Goal: Complete application form: Complete application form

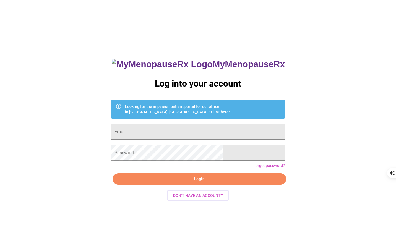
type input "[PERSON_NAME][EMAIL_ADDRESS][DOMAIN_NAME]"
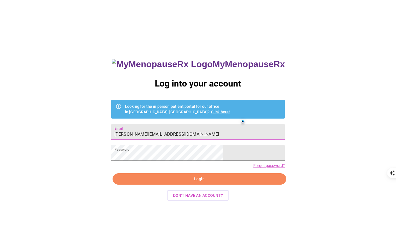
click at [207, 183] on span "Login" at bounding box center [199, 179] width 161 height 7
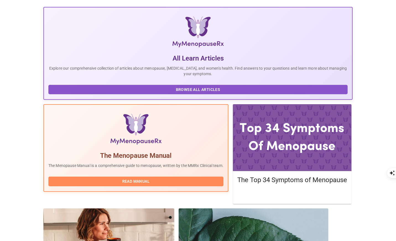
scroll to position [99, 0]
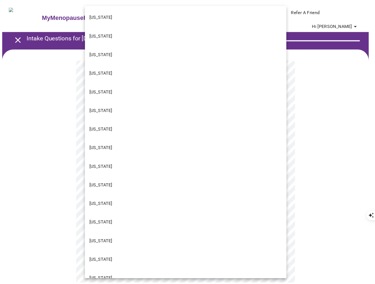
scroll to position [447, 0]
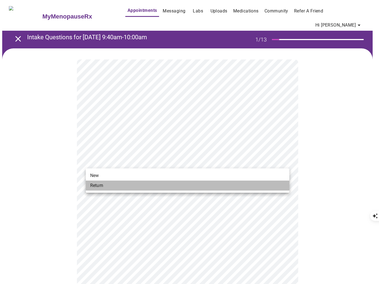
click at [116, 183] on li "Return" at bounding box center [188, 186] width 204 height 10
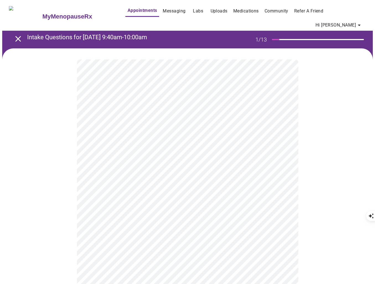
click at [61, 166] on div at bounding box center [187, 276] width 370 height 456
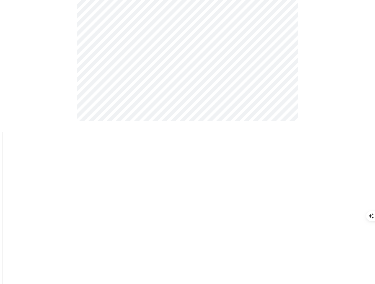
scroll to position [0, 0]
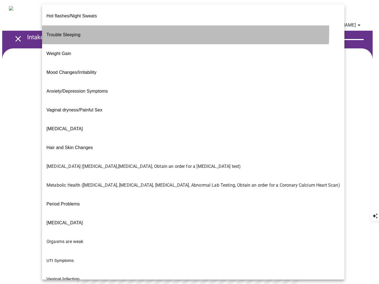
click at [67, 32] on span "Trouble Sleeping" at bounding box center [63, 34] width 34 height 5
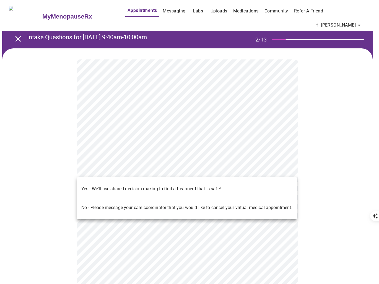
click at [123, 186] on p "Yes - We'll use shared decision making to find a treatment that is safe!" at bounding box center [150, 189] width 139 height 7
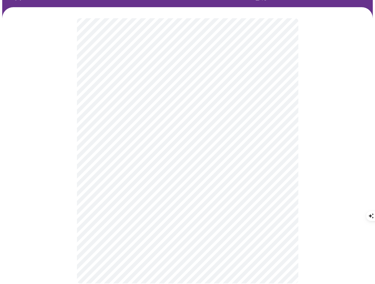
scroll to position [42, 0]
click at [60, 184] on div at bounding box center [187, 150] width 370 height 287
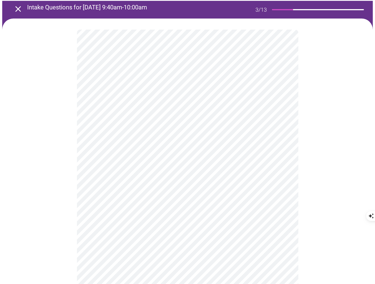
scroll to position [0, 0]
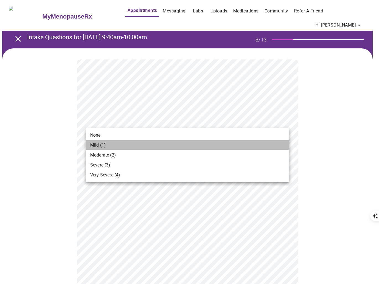
click at [103, 144] on span "Mild (1)" at bounding box center [97, 145] width 15 height 7
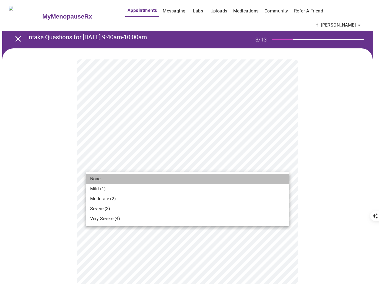
click at [99, 177] on span "None" at bounding box center [95, 179] width 11 height 7
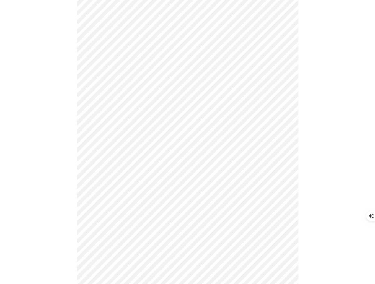
scroll to position [69, 0]
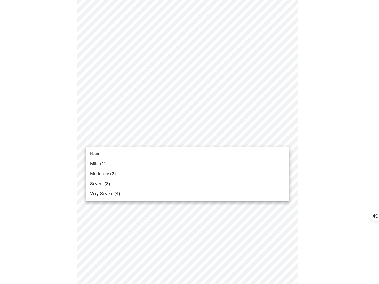
click at [100, 165] on span "Mild (1)" at bounding box center [97, 164] width 15 height 7
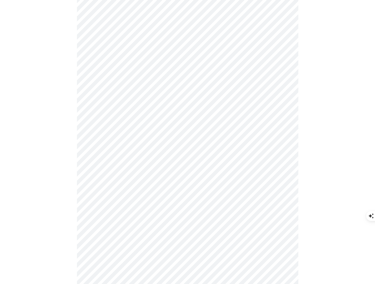
scroll to position [157, 0]
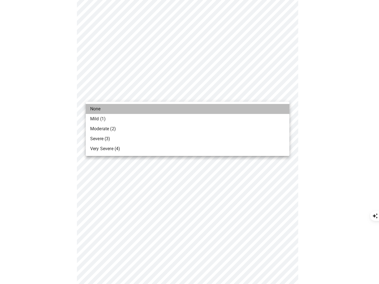
click at [106, 109] on li "None" at bounding box center [188, 109] width 204 height 10
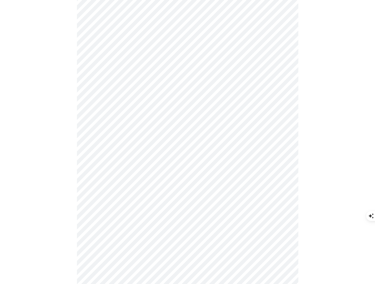
scroll to position [164, 0]
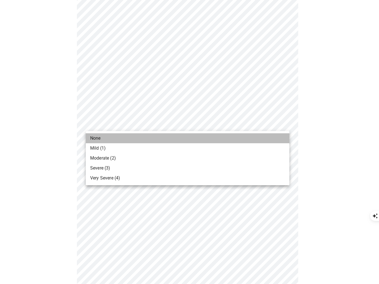
click at [95, 139] on span "None" at bounding box center [95, 138] width 11 height 7
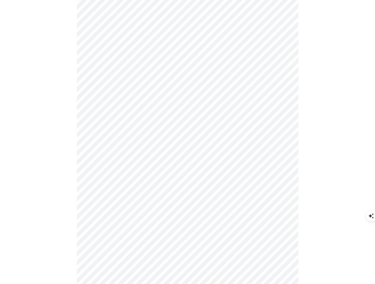
scroll to position [196, 0]
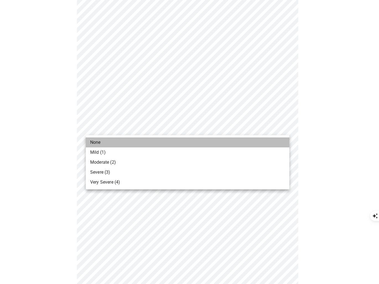
click at [98, 143] on span "None" at bounding box center [95, 142] width 11 height 7
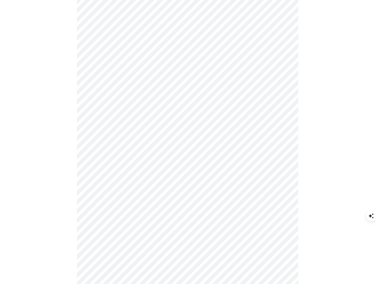
scroll to position [219, 0]
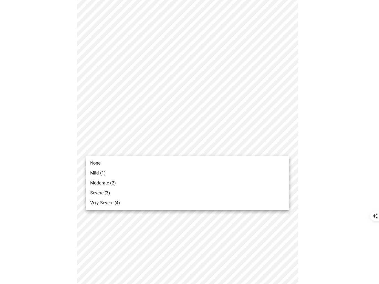
click at [107, 149] on body "MyMenopauseRx Appointments Messaging Labs Uploads Medications Community Refer a…" at bounding box center [189, 273] width 375 height 981
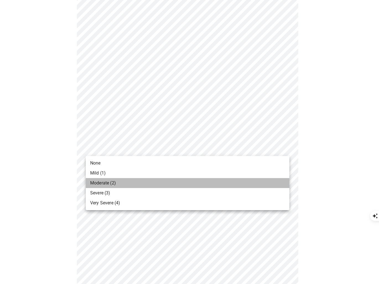
click at [98, 182] on span "Moderate (2)" at bounding box center [103, 183] width 26 height 7
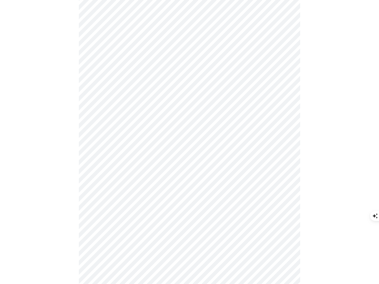
click at [105, 105] on body "MyMenopauseRx Appointments Messaging Labs Uploads Medications Community Refer a…" at bounding box center [189, 270] width 375 height 974
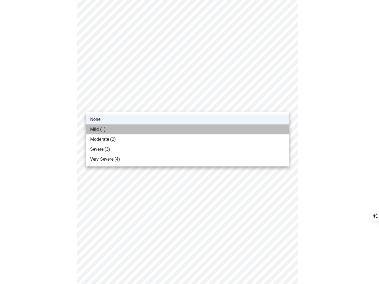
click at [100, 129] on span "Mild (1)" at bounding box center [97, 129] width 15 height 7
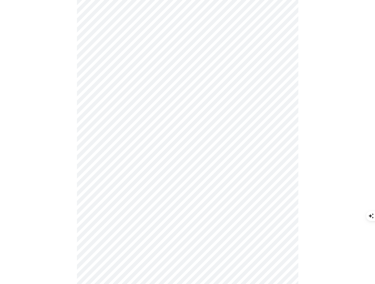
scroll to position [284, 0]
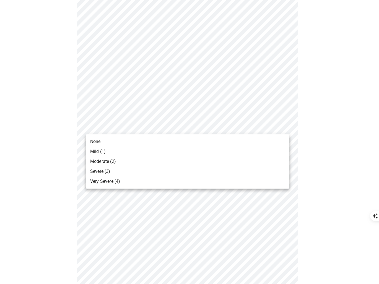
click at [101, 128] on body "MyMenopauseRx Appointments Messaging Labs Uploads Medications Community Refer a…" at bounding box center [189, 205] width 375 height 974
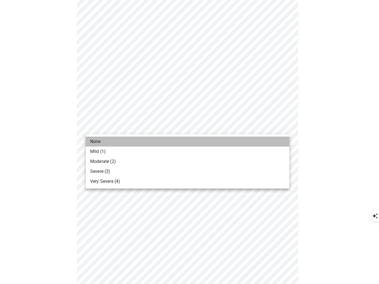
drag, startPoint x: 100, startPoint y: 141, endPoint x: 92, endPoint y: 137, distance: 8.9
click at [100, 141] on span "None" at bounding box center [95, 141] width 11 height 7
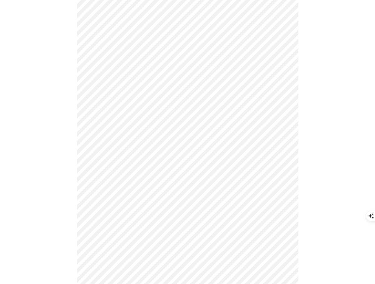
scroll to position [315, 0]
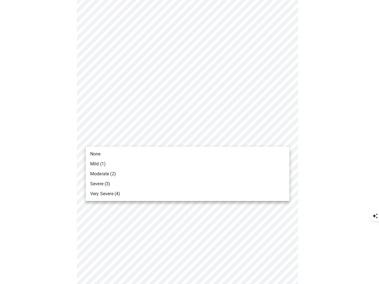
click at [96, 137] on body "MyMenopauseRx Appointments Messaging Labs Uploads Medications Community Refer a…" at bounding box center [189, 170] width 375 height 966
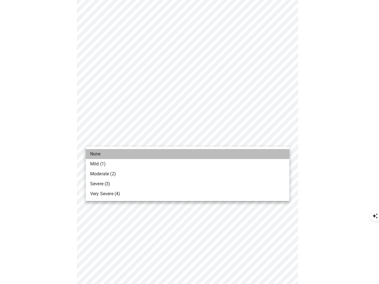
drag, startPoint x: 95, startPoint y: 153, endPoint x: 88, endPoint y: 149, distance: 8.4
click at [94, 152] on span "None" at bounding box center [95, 154] width 11 height 7
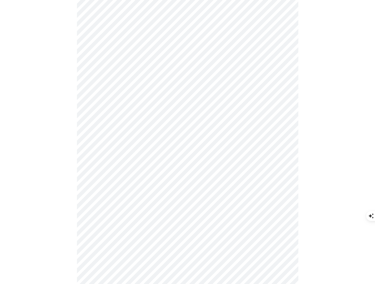
scroll to position [362, 0]
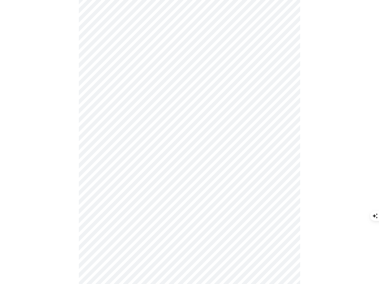
click at [98, 135] on body "MyMenopauseRx Appointments Messaging Labs Uploads Medications Community Refer a…" at bounding box center [189, 120] width 375 height 958
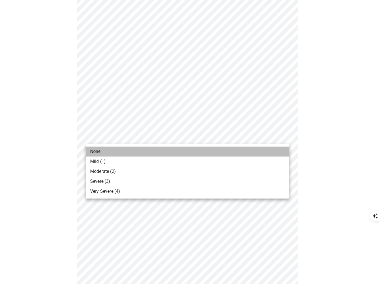
drag, startPoint x: 97, startPoint y: 150, endPoint x: 69, endPoint y: 128, distance: 35.0
click at [96, 150] on span "None" at bounding box center [95, 151] width 11 height 7
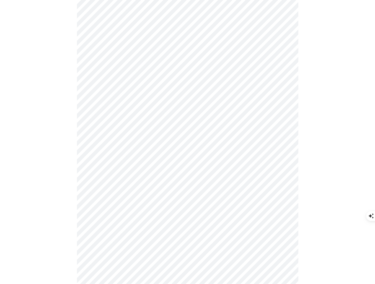
scroll to position [366, 0]
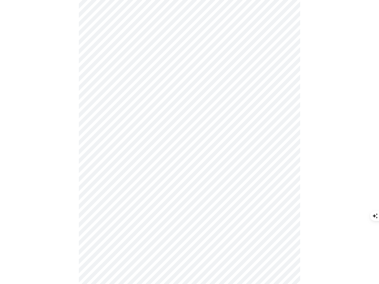
click at [109, 175] on body "MyMenopauseRx Appointments Messaging Labs Uploads Medications Community Refer a…" at bounding box center [189, 111] width 375 height 950
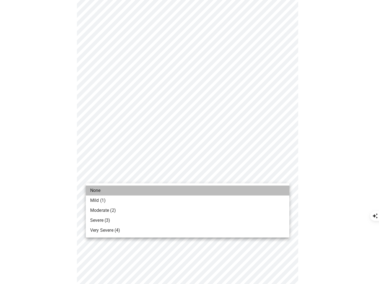
drag, startPoint x: 101, startPoint y: 189, endPoint x: 81, endPoint y: 177, distance: 23.6
click at [100, 189] on li "None" at bounding box center [188, 191] width 204 height 10
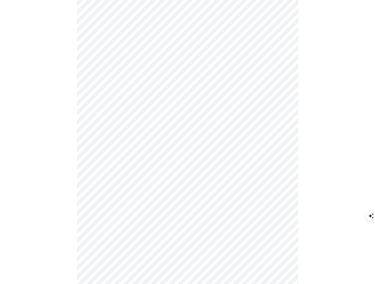
scroll to position [168, 0]
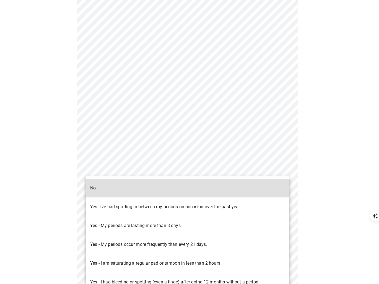
click at [109, 170] on body "MyMenopauseRx Appointments Messaging Labs Uploads Medications Community Refer a…" at bounding box center [189, 253] width 375 height 838
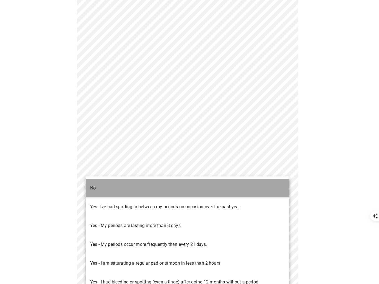
click at [98, 184] on li "No" at bounding box center [188, 188] width 204 height 19
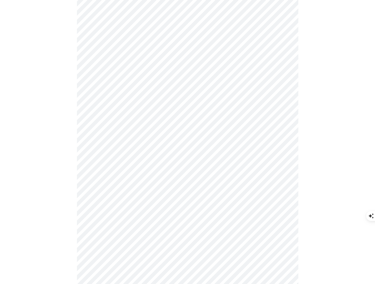
scroll to position [193, 0]
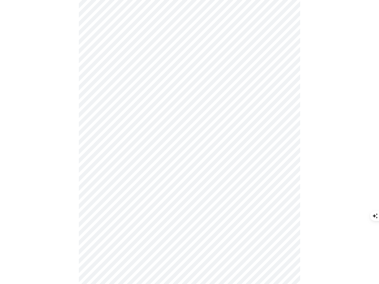
click at [95, 184] on body "MyMenopauseRx Appointments Messaging Labs Uploads Medications Community Refer a…" at bounding box center [189, 226] width 375 height 835
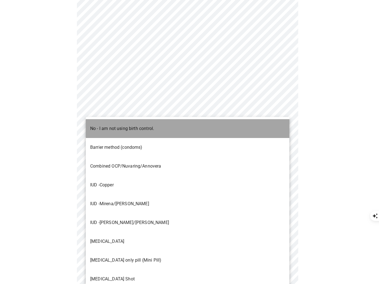
click at [101, 126] on p "No - I am not using birth control." at bounding box center [122, 128] width 64 height 7
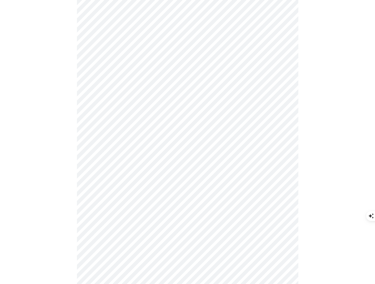
scroll to position [232, 0]
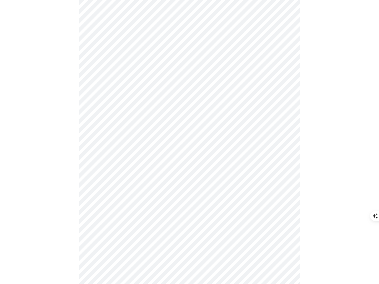
click at [103, 184] on body "MyMenopauseRx Appointments Messaging Labs Uploads Medications Community Refer a…" at bounding box center [189, 185] width 375 height 831
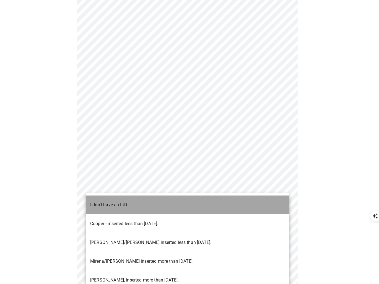
click at [102, 202] on p "I don't have an IUD." at bounding box center [109, 205] width 38 height 7
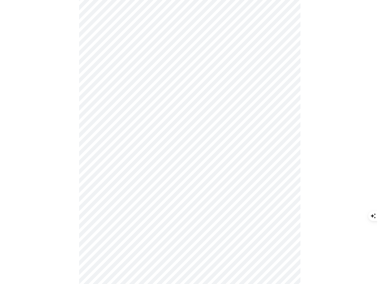
scroll to position [252, 0]
click at [112, 205] on body "MyMenopauseRx Appointments Messaging Labs Uploads Medications Community Refer a…" at bounding box center [189, 164] width 375 height 828
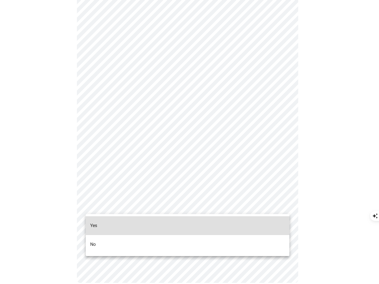
drag, startPoint x: 94, startPoint y: 237, endPoint x: 105, endPoint y: 237, distance: 10.8
click at [94, 241] on p "No" at bounding box center [93, 244] width 6 height 7
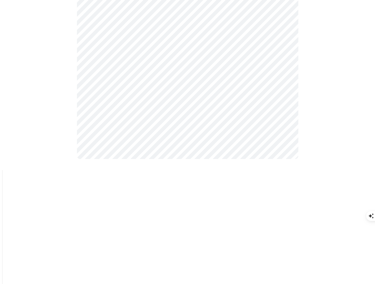
scroll to position [0, 0]
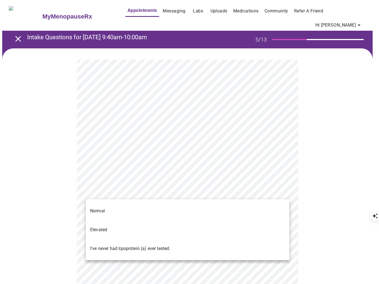
click at [102, 221] on li "Elevated" at bounding box center [188, 230] width 204 height 19
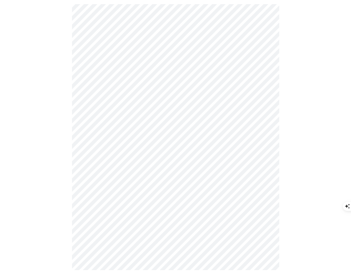
scroll to position [122, 0]
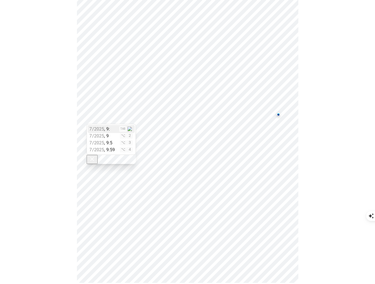
click at [53, 119] on div at bounding box center [187, 110] width 370 height 367
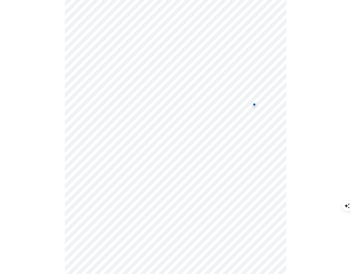
click at [62, 119] on div at bounding box center [175, 110] width 346 height 367
click at [58, 129] on div at bounding box center [175, 110] width 346 height 367
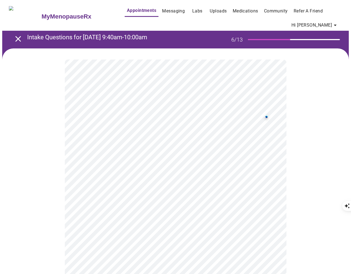
click at [58, 172] on div at bounding box center [175, 175] width 346 height 254
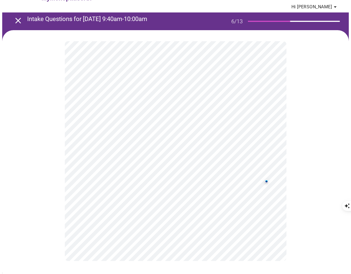
scroll to position [6, 0]
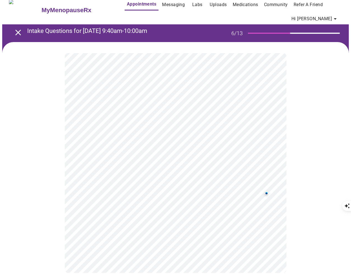
click at [45, 199] on div at bounding box center [175, 163] width 346 height 242
click at [42, 199] on div at bounding box center [175, 163] width 346 height 242
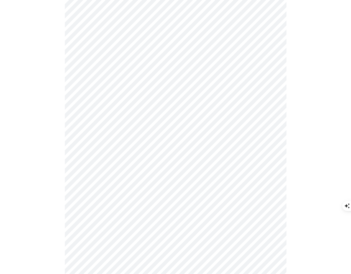
scroll to position [1406, 0]
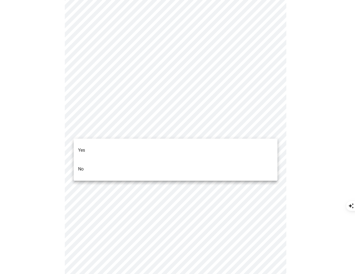
click at [82, 166] on p "No" at bounding box center [81, 169] width 6 height 7
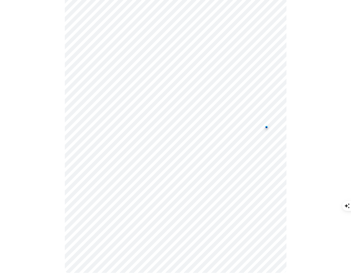
scroll to position [1473, 0]
